Goal: Information Seeking & Learning: Learn about a topic

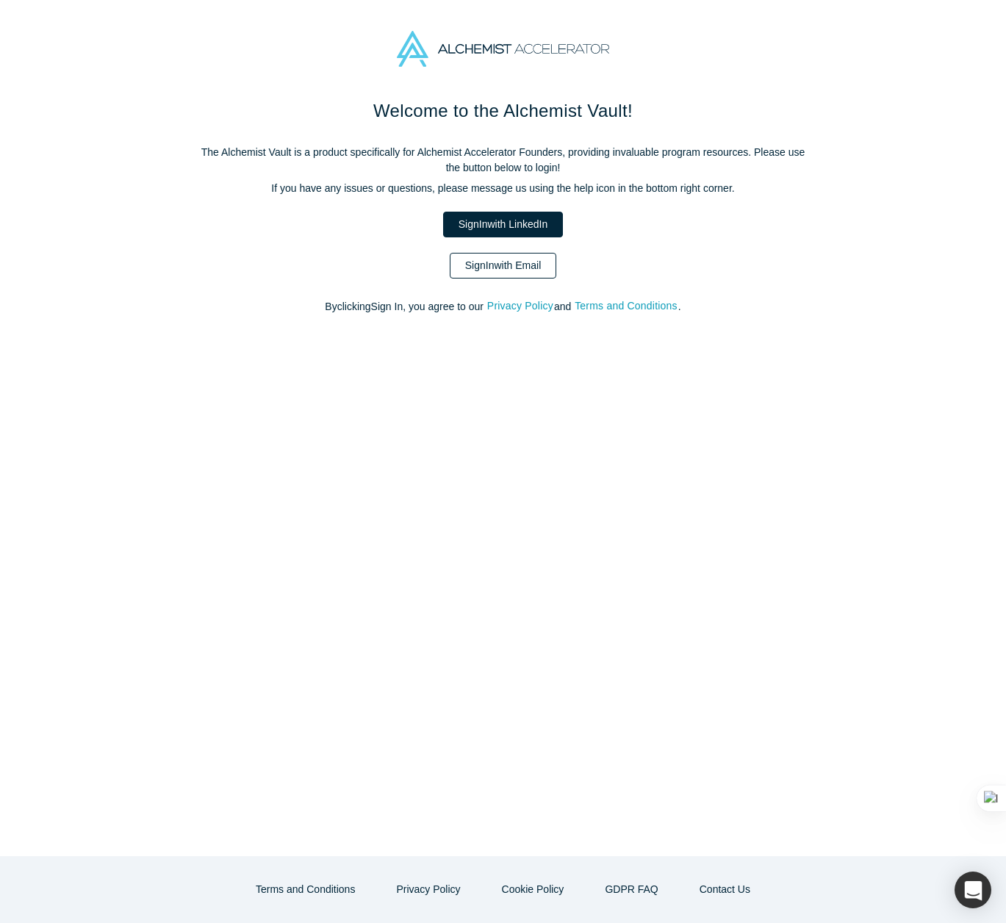
click at [512, 261] on link "Sign In with Email" at bounding box center [503, 266] width 107 height 26
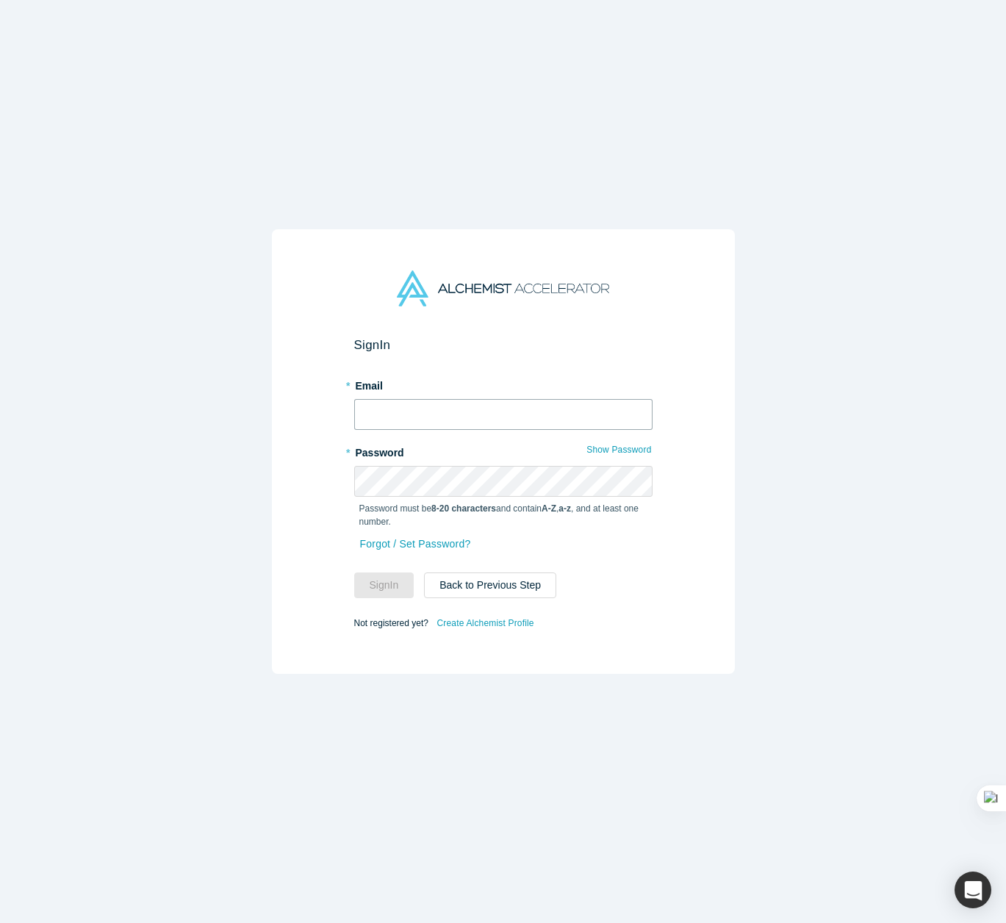
type input "[EMAIL_ADDRESS][DOMAIN_NAME]"
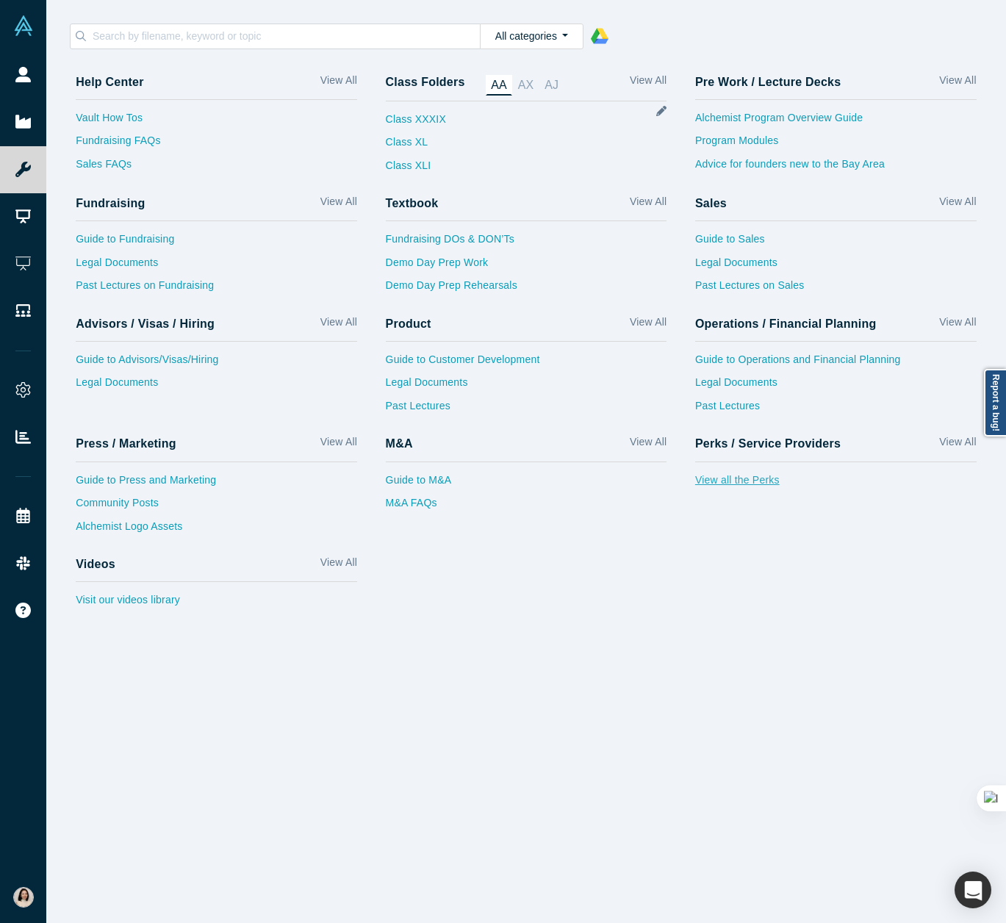
click at [733, 476] on link "View all the Perks" at bounding box center [836, 485] width 282 height 24
click at [753, 484] on link "View all the Perks" at bounding box center [836, 485] width 282 height 24
